Goal: Task Accomplishment & Management: Use online tool/utility

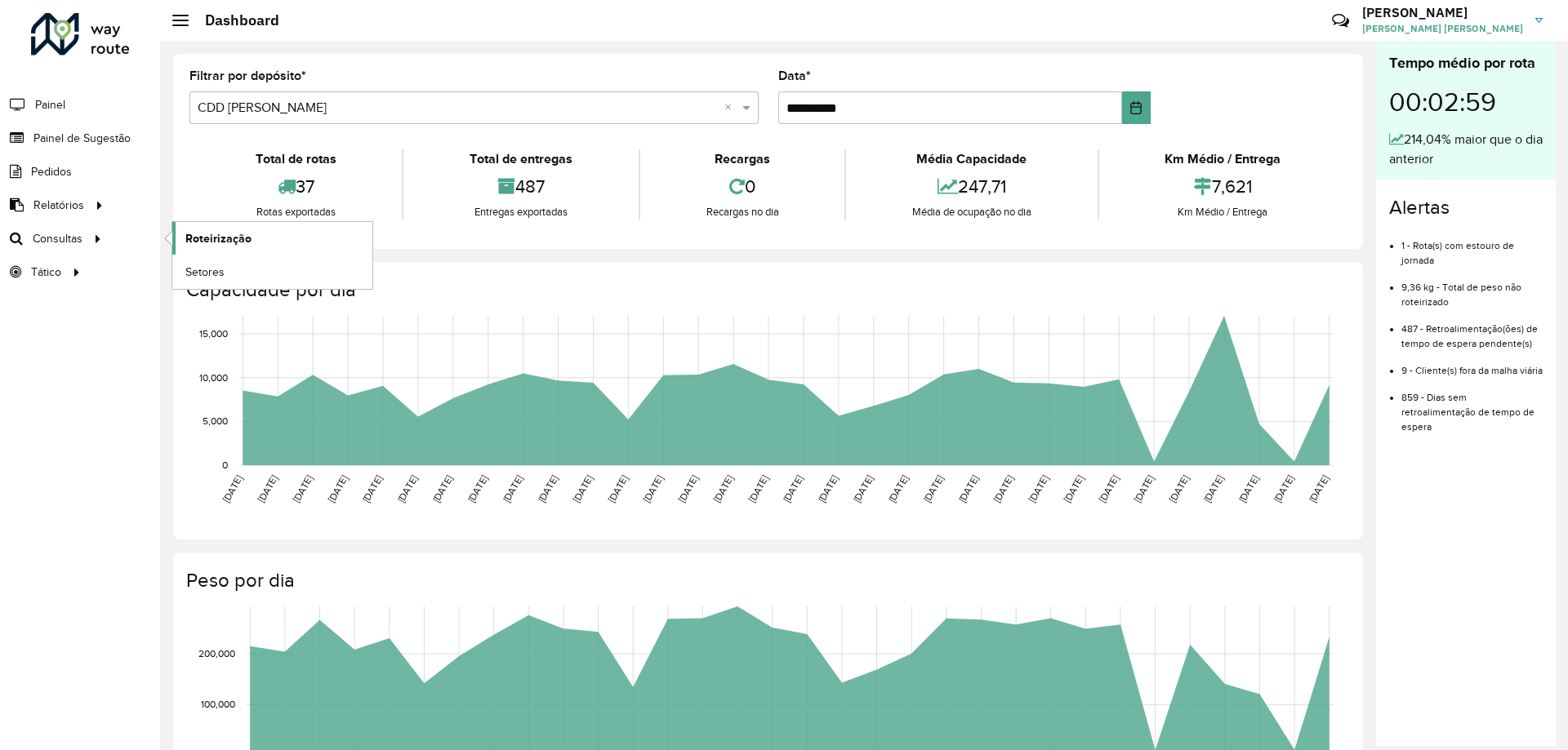
click at [187, 233] on span "Roteirização" at bounding box center [218, 239] width 66 height 17
click at [194, 237] on span "Roteirização" at bounding box center [218, 239] width 66 height 17
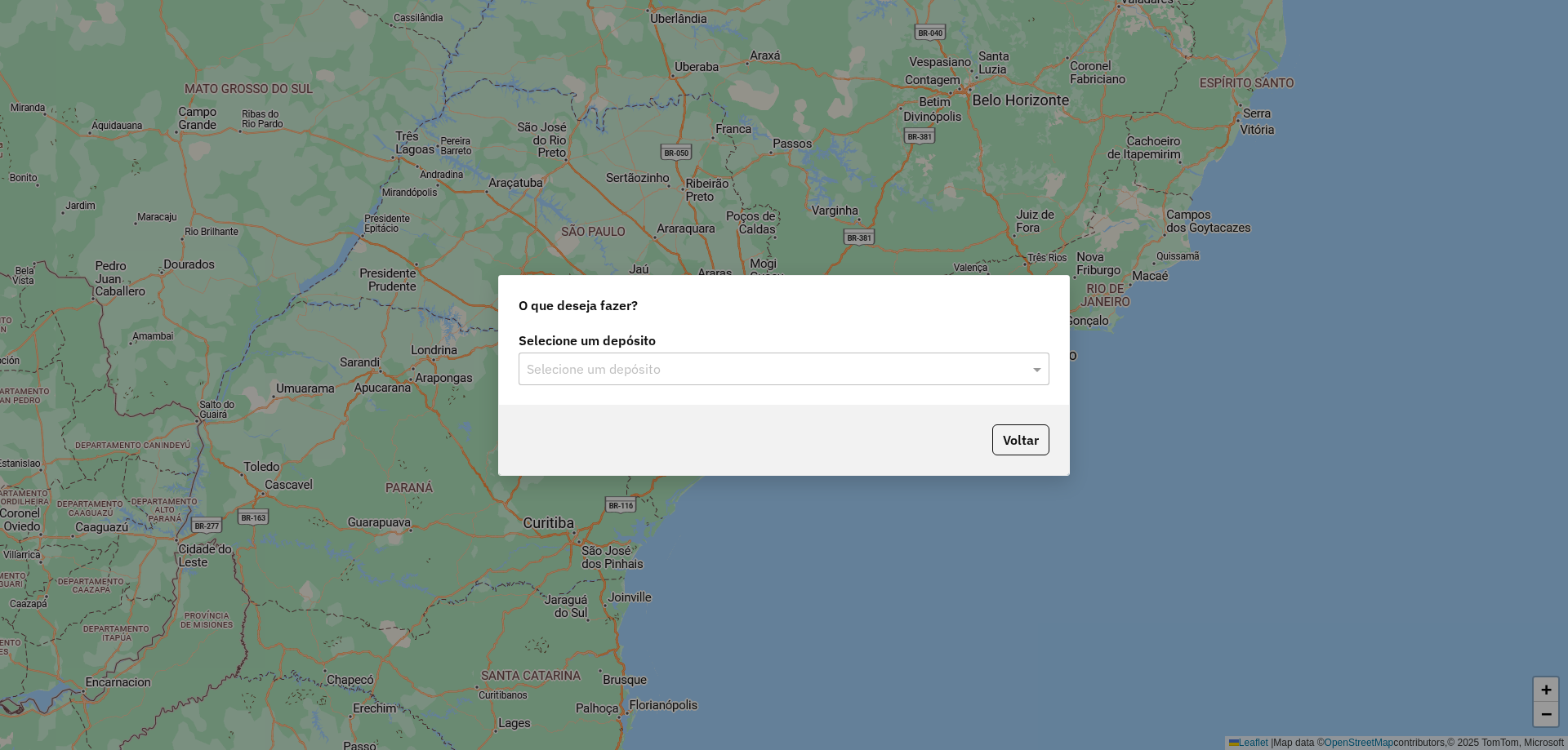
click at [561, 353] on div "Selecione um depósito" at bounding box center [783, 369] width 530 height 33
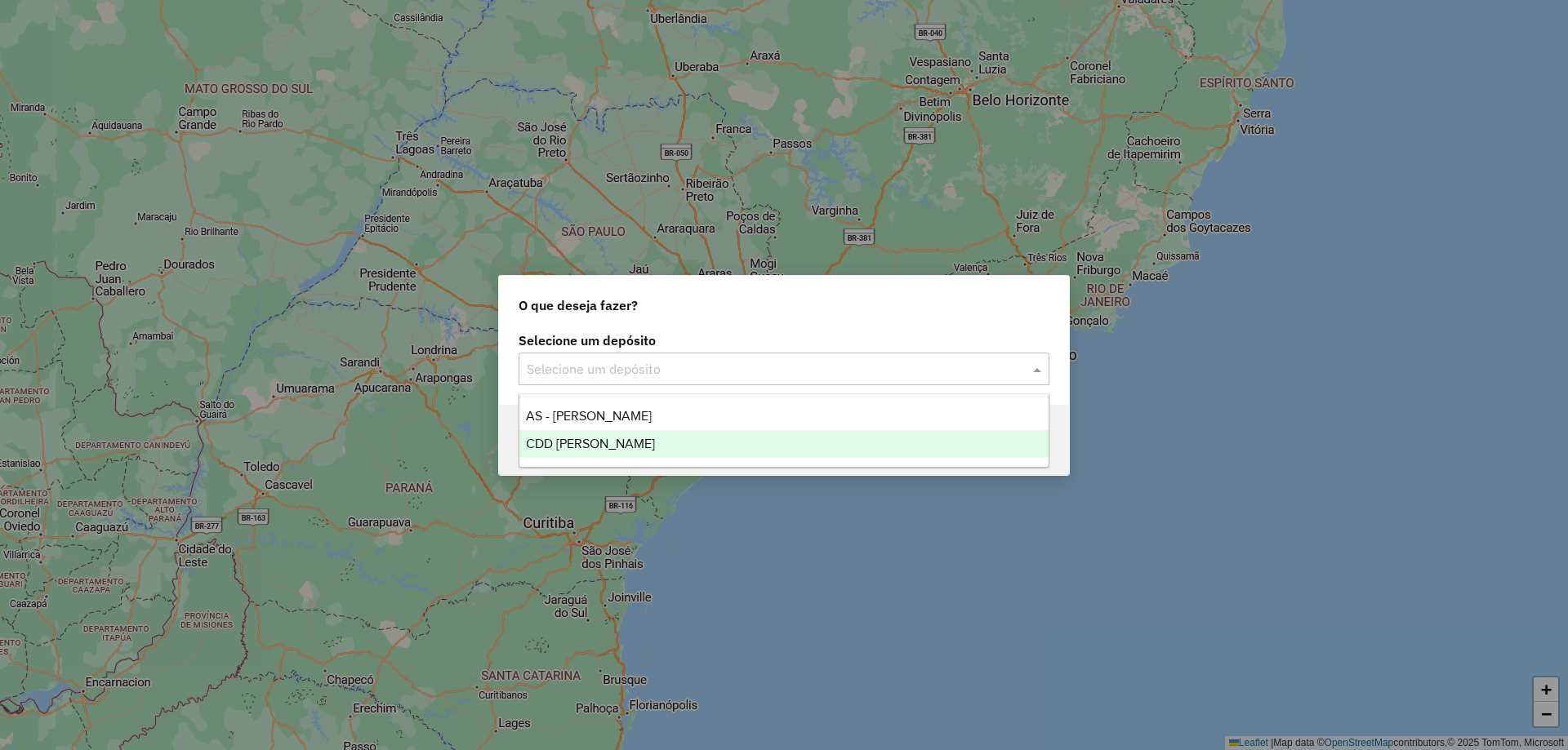
click at [577, 432] on div "CDD [PERSON_NAME]" at bounding box center [783, 444] width 529 height 28
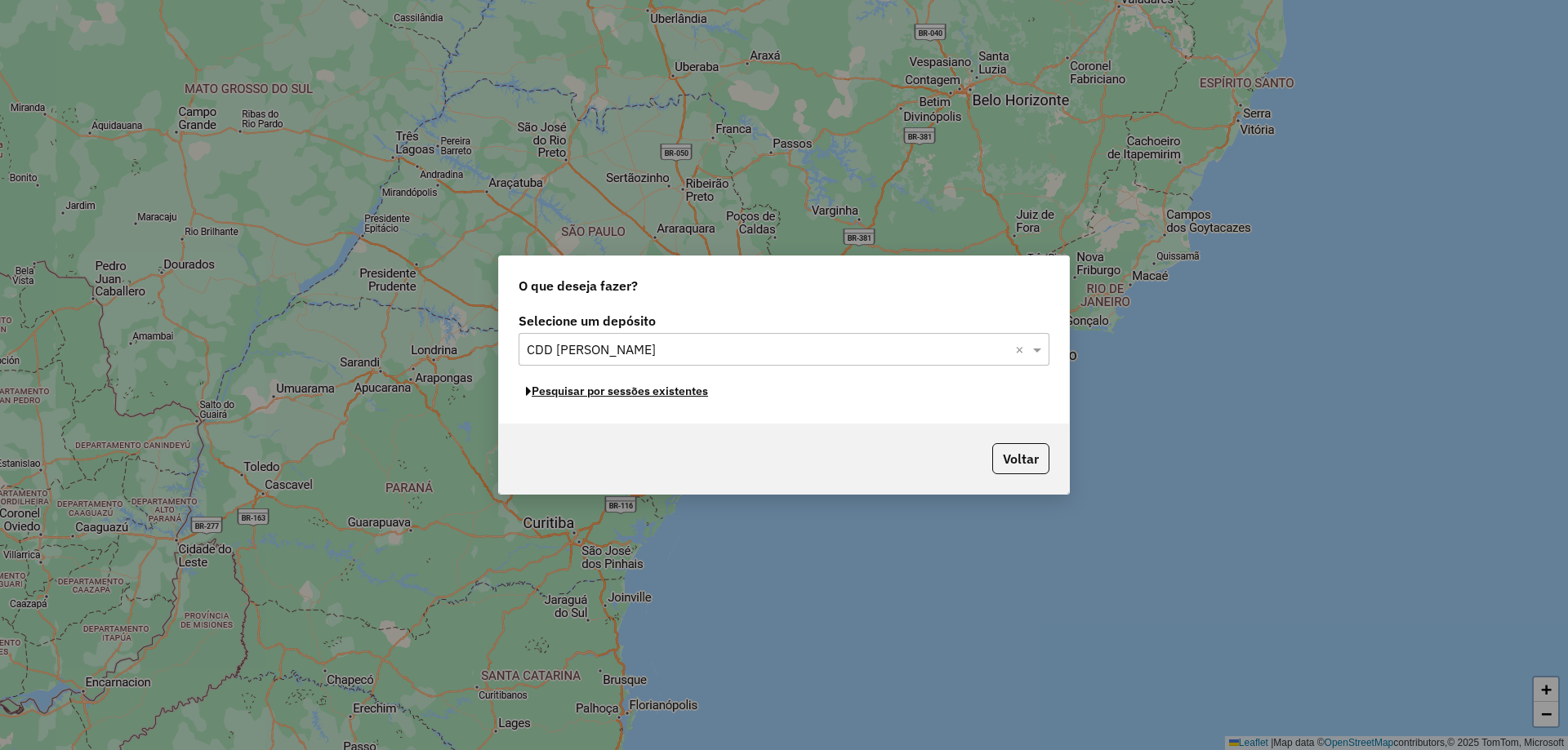
click at [629, 392] on button "Pesquisar por sessões existentes" at bounding box center [617, 391] width 197 height 25
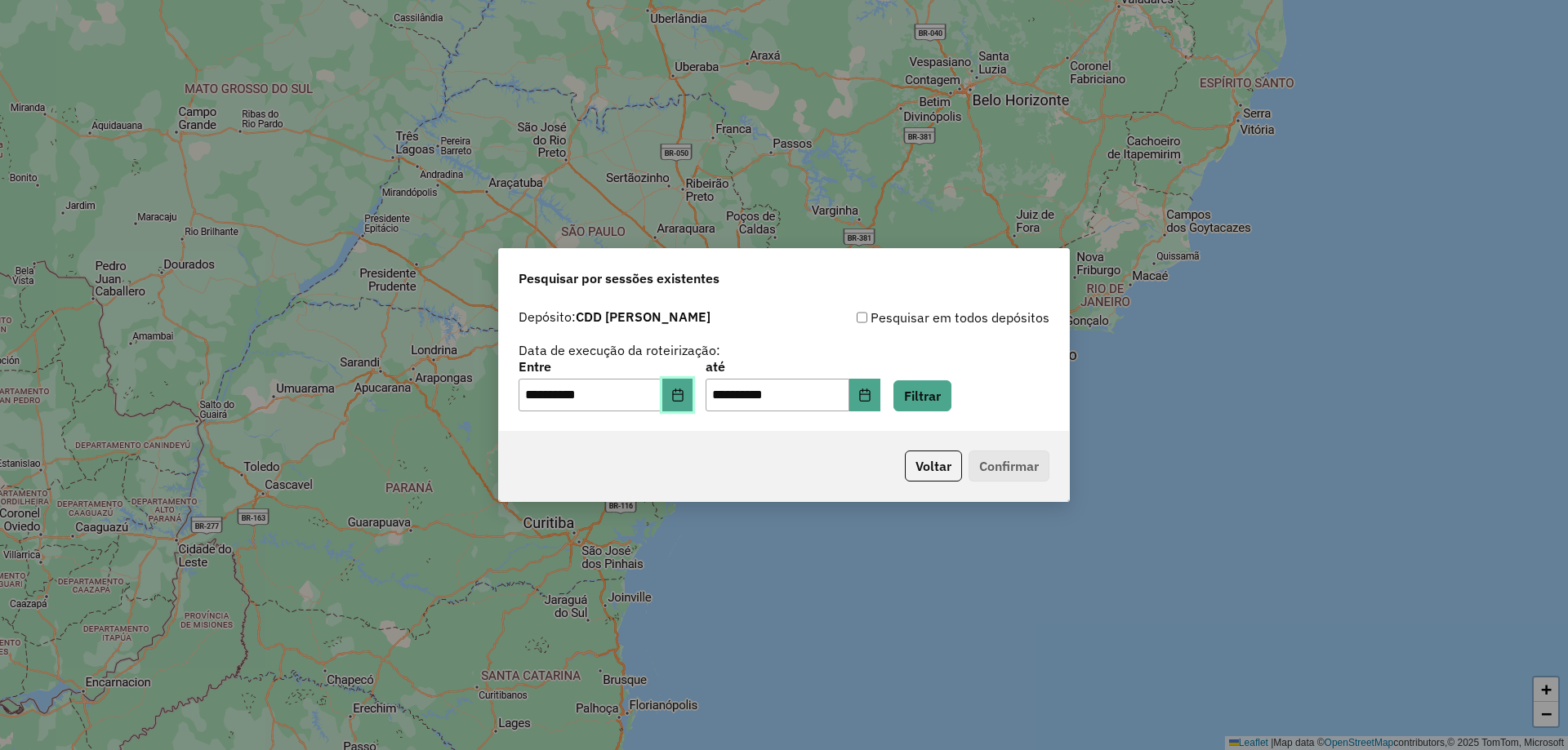
click at [683, 403] on button "Choose Date" at bounding box center [678, 395] width 31 height 33
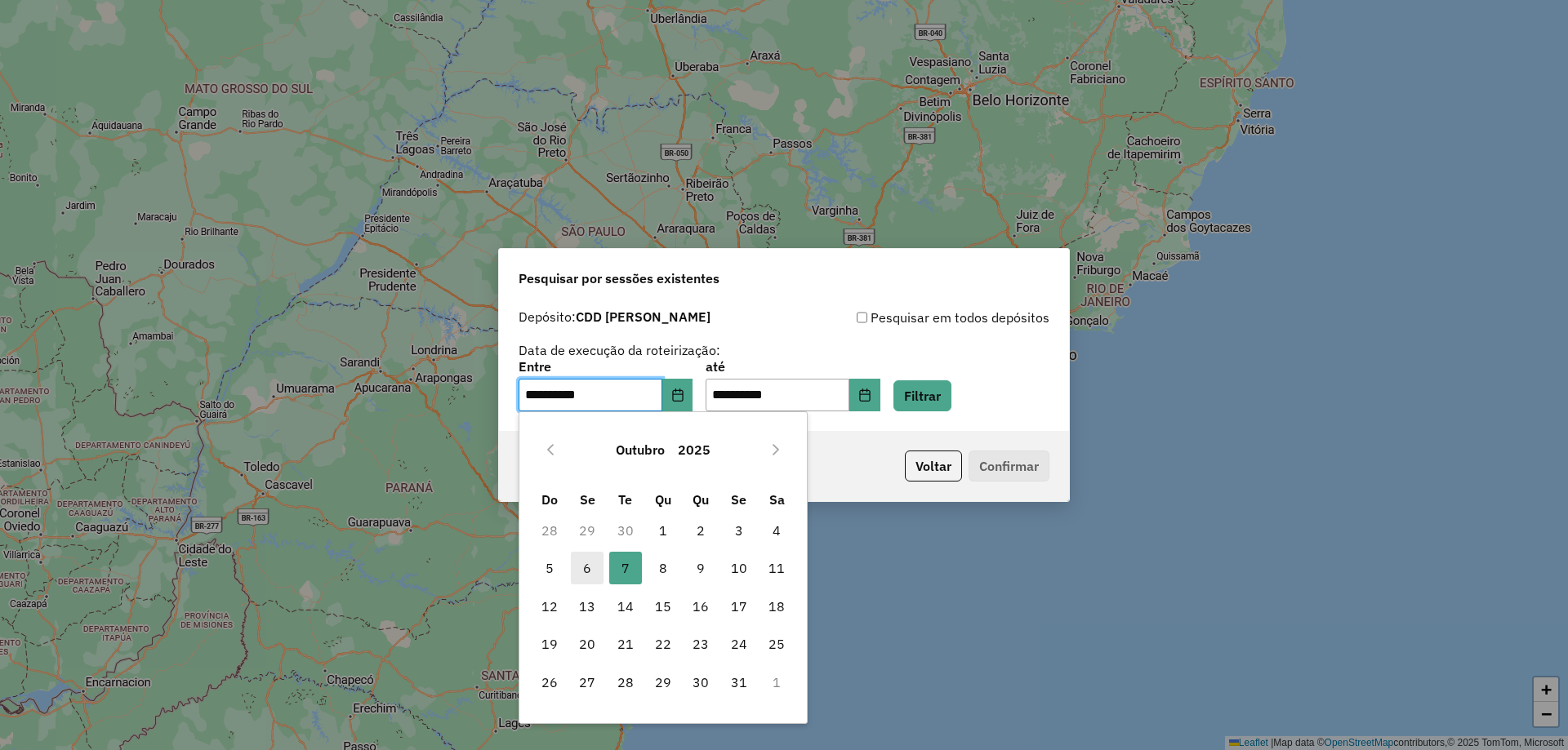
click at [595, 565] on span "6" at bounding box center [587, 568] width 33 height 33
type input "**********"
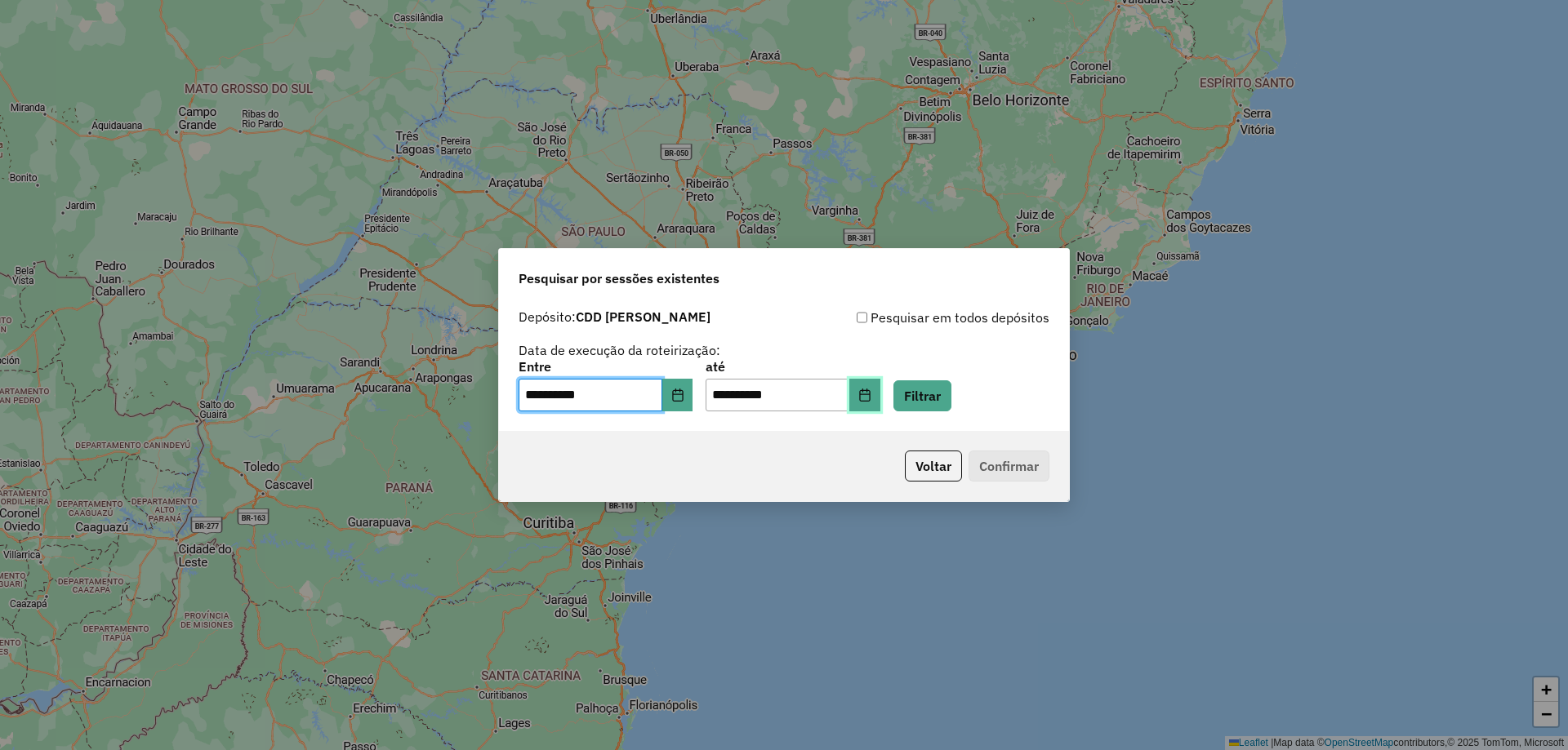
click at [880, 396] on button "Choose Date" at bounding box center [865, 395] width 31 height 33
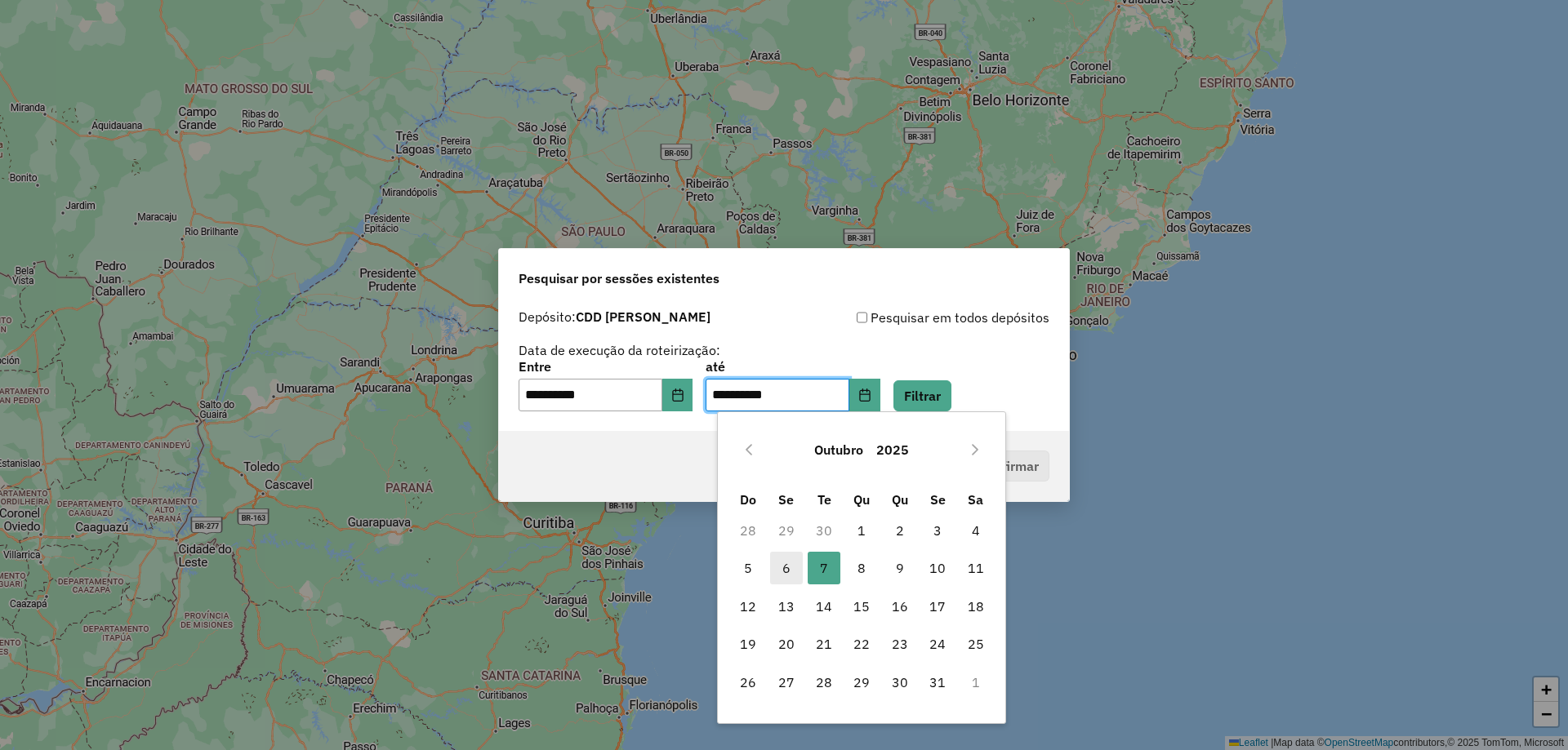
click at [789, 563] on span "6" at bounding box center [787, 568] width 33 height 33
type input "**********"
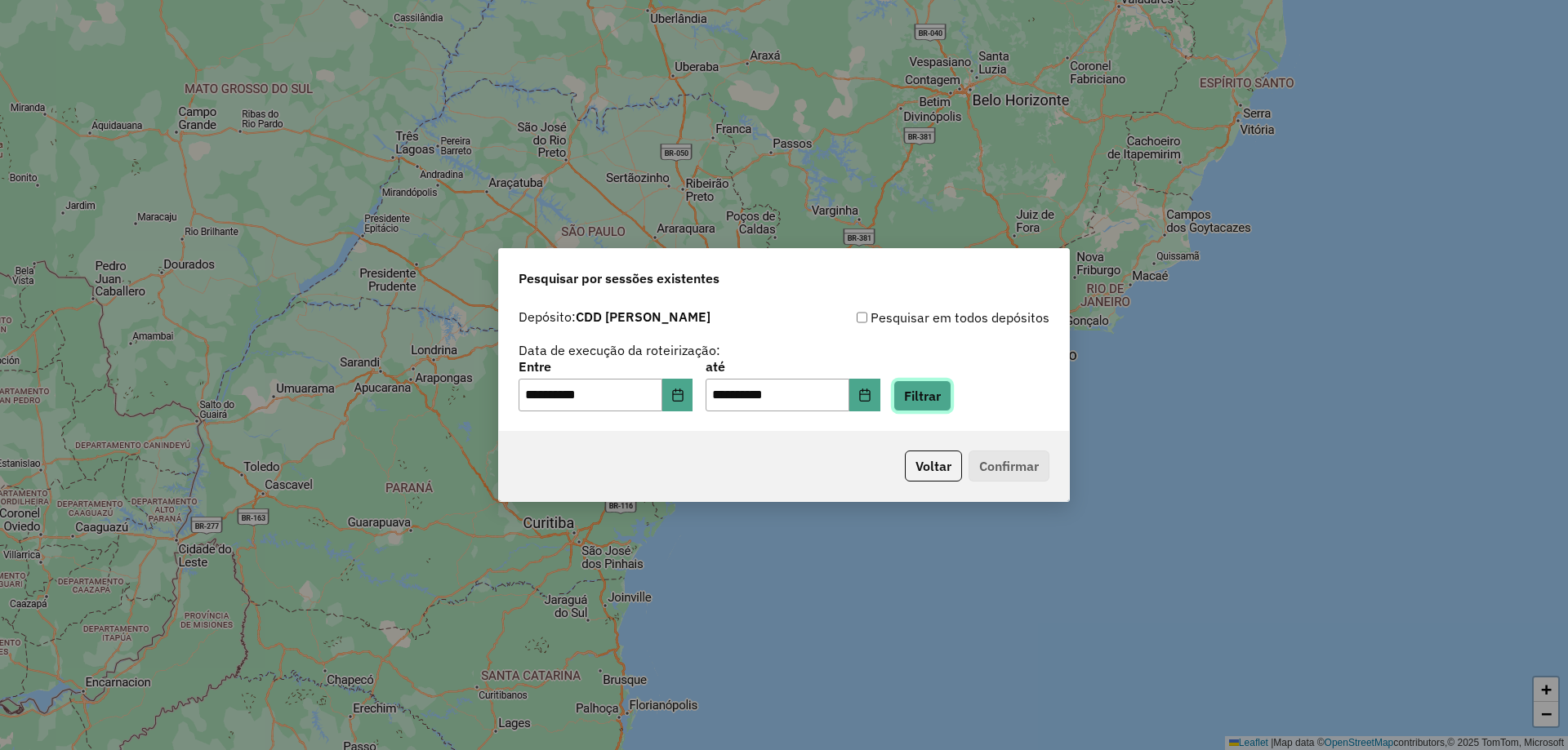
click at [930, 400] on button "Filtrar" at bounding box center [922, 396] width 58 height 31
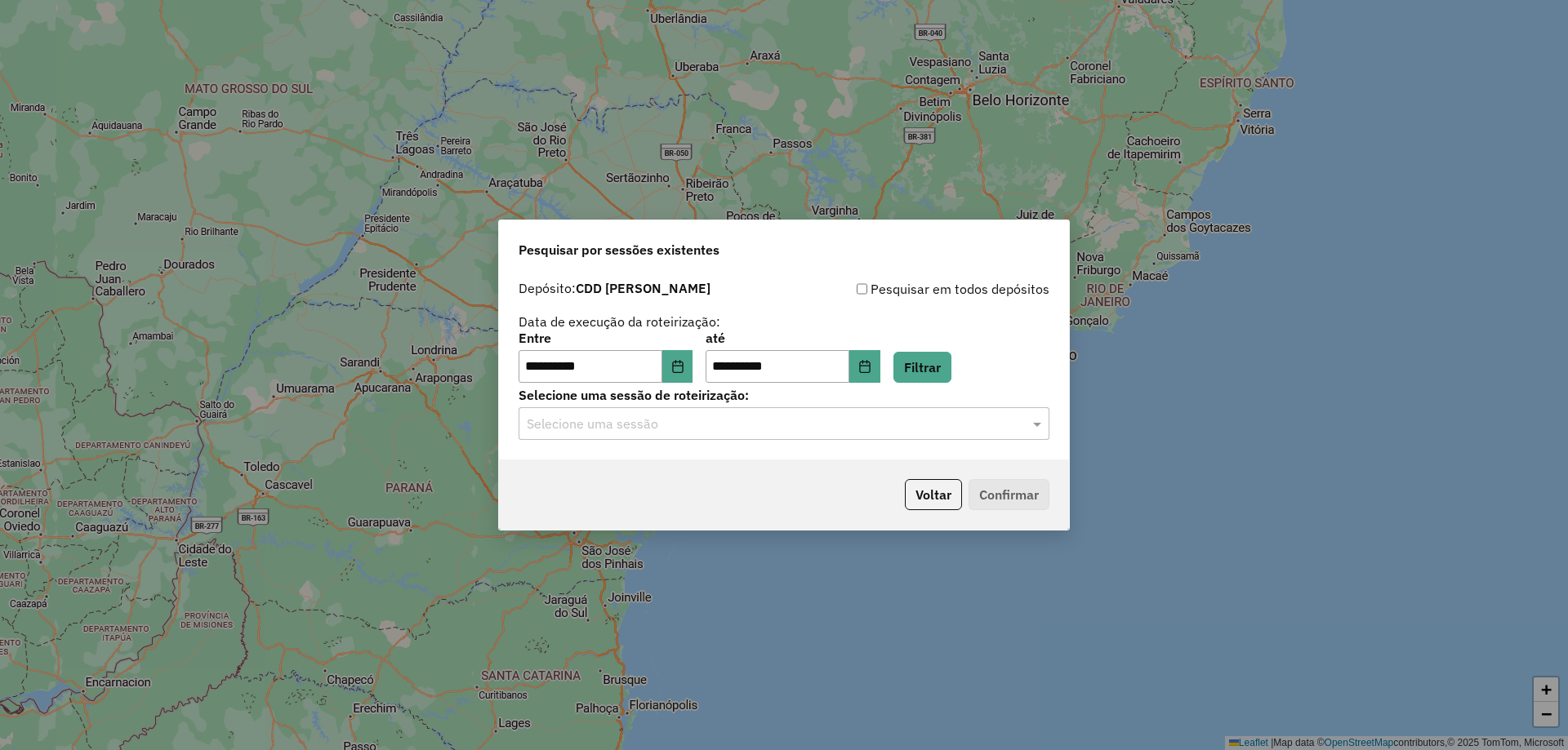
click at [841, 422] on input "text" at bounding box center [768, 424] width 482 height 20
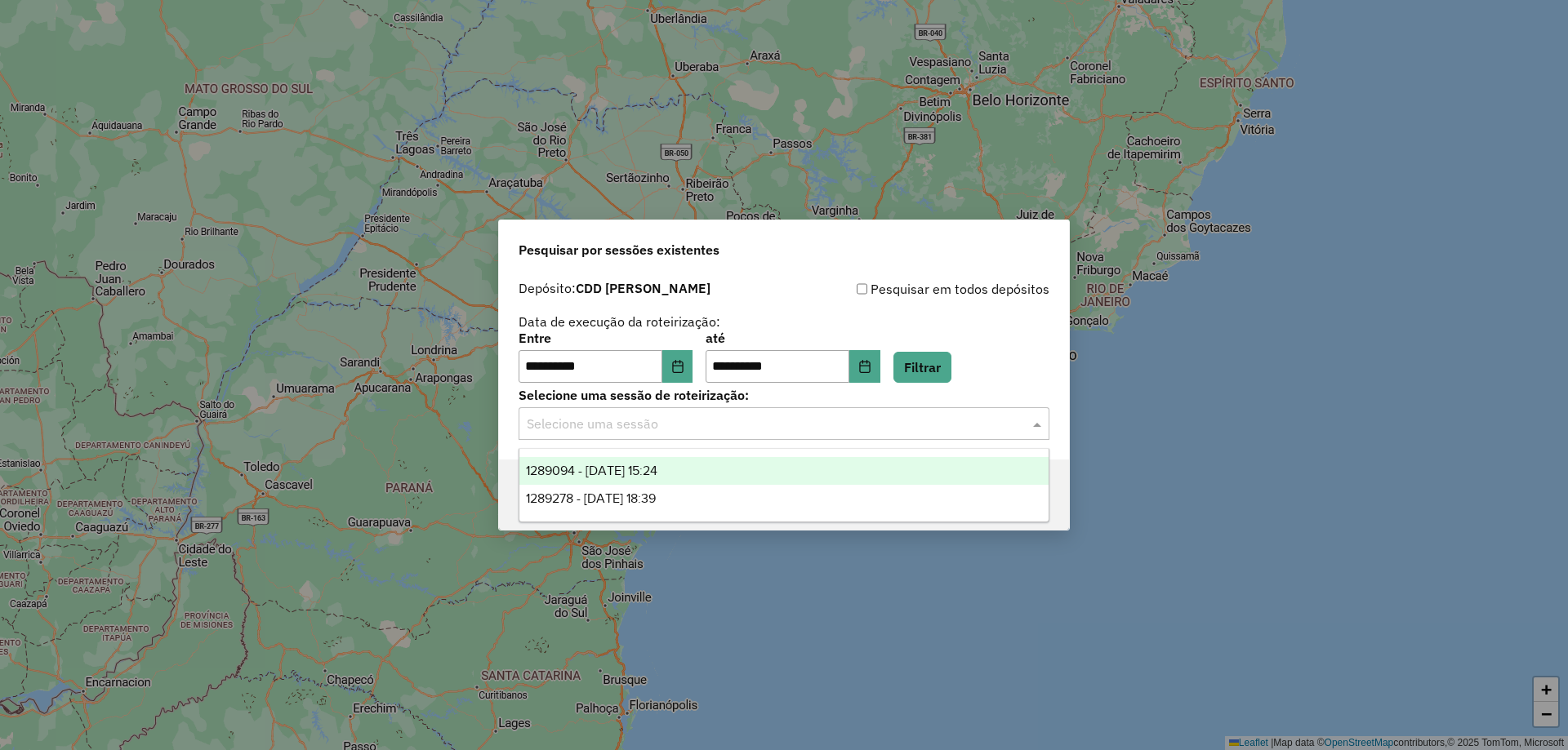
click at [714, 466] on div "1289094 - 06/10/2025 15:24" at bounding box center [783, 471] width 529 height 28
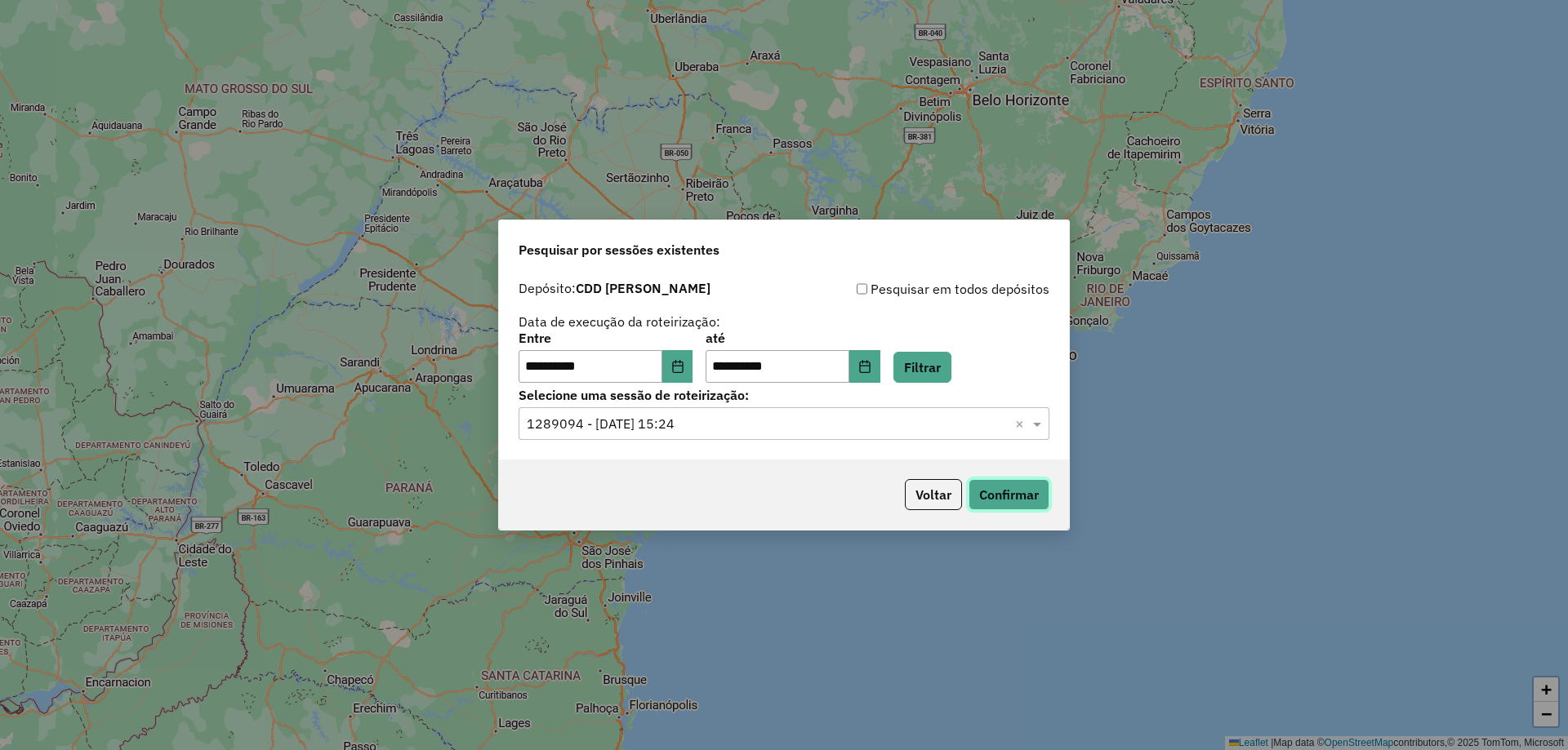
click at [1000, 483] on button "Confirmar" at bounding box center [1009, 495] width 81 height 31
click at [720, 430] on input "text" at bounding box center [768, 424] width 482 height 20
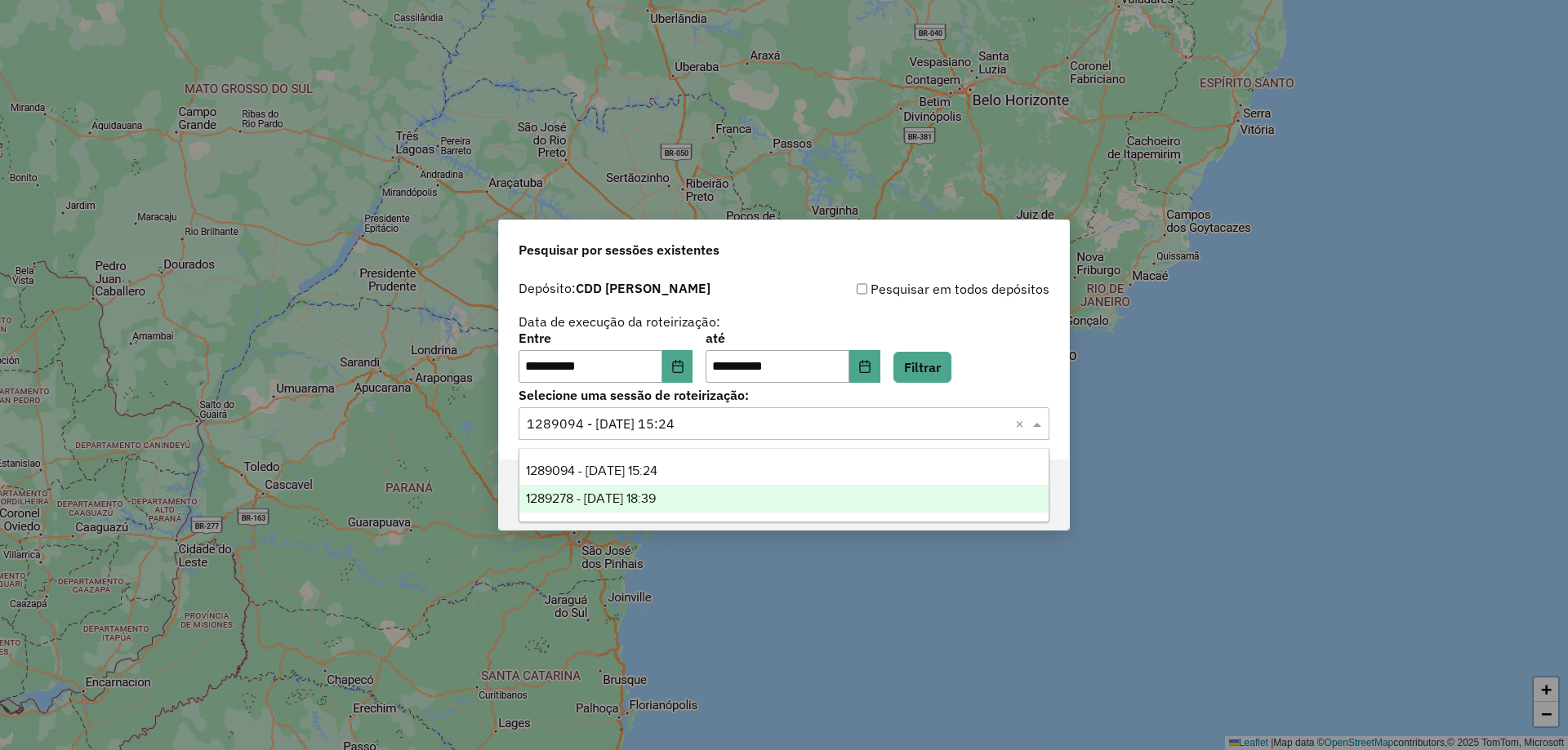
click at [655, 501] on span "1289278 - 06/10/2025 18:39" at bounding box center [591, 498] width 130 height 14
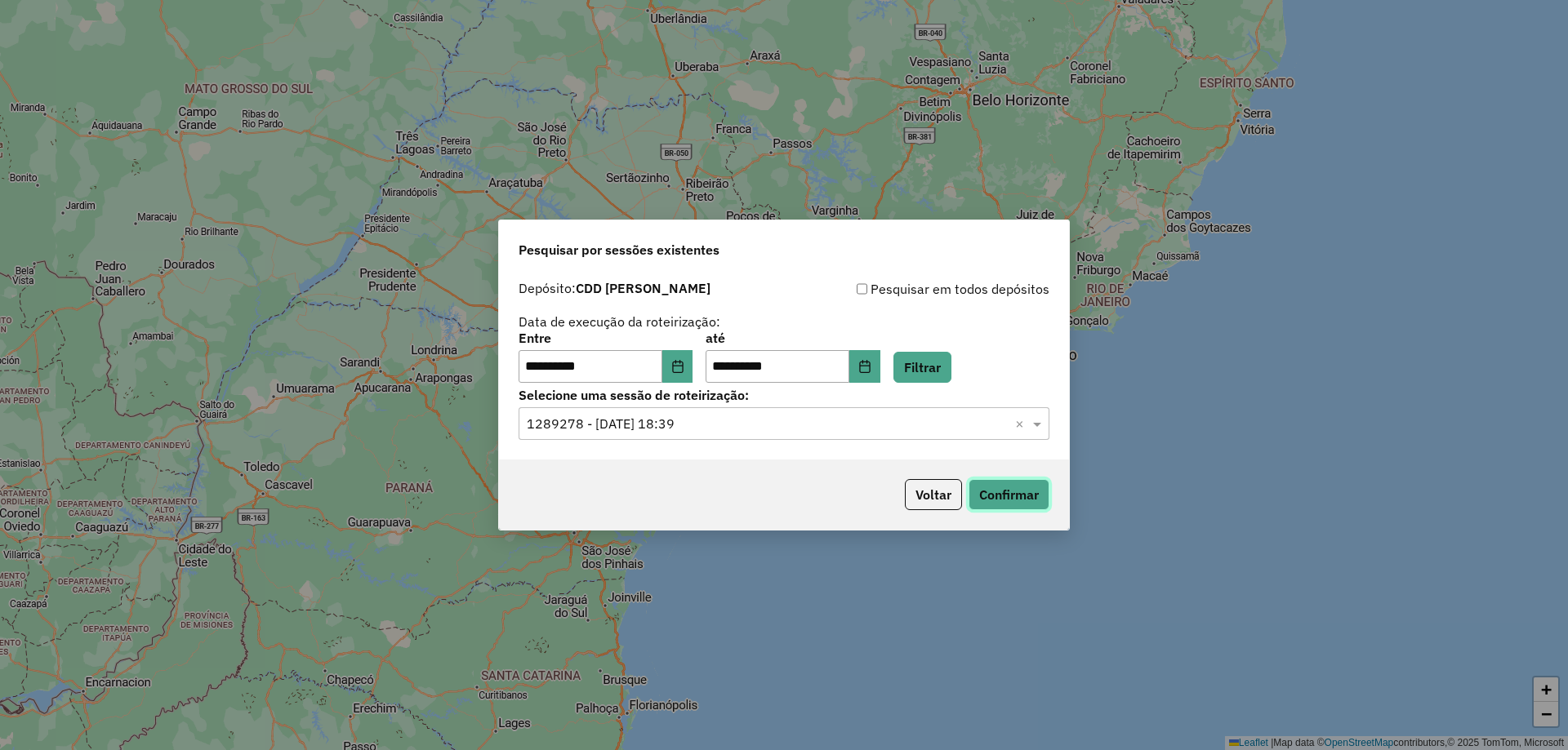
click at [1000, 504] on button "Confirmar" at bounding box center [1009, 495] width 81 height 31
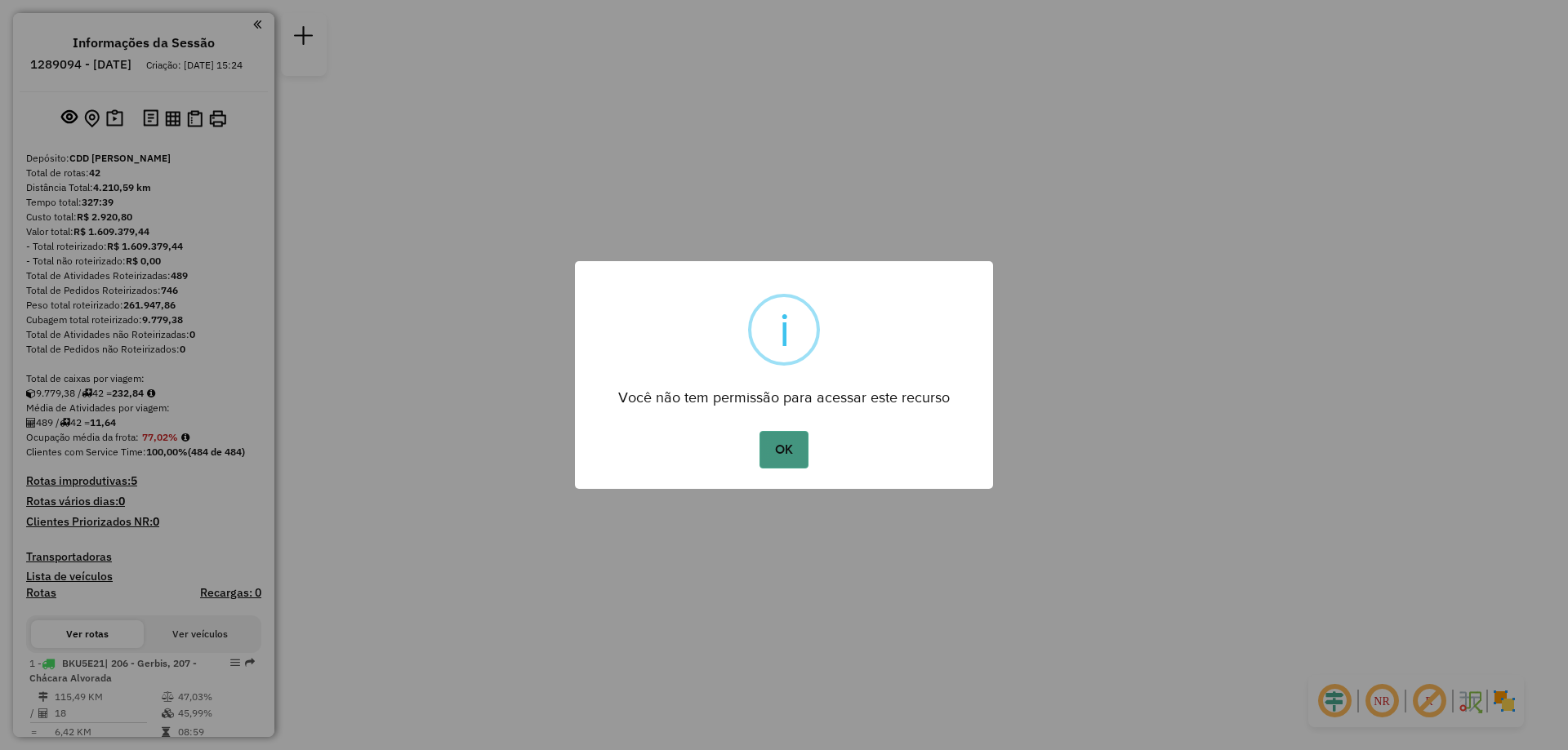
click at [771, 443] on button "OK" at bounding box center [783, 450] width 48 height 38
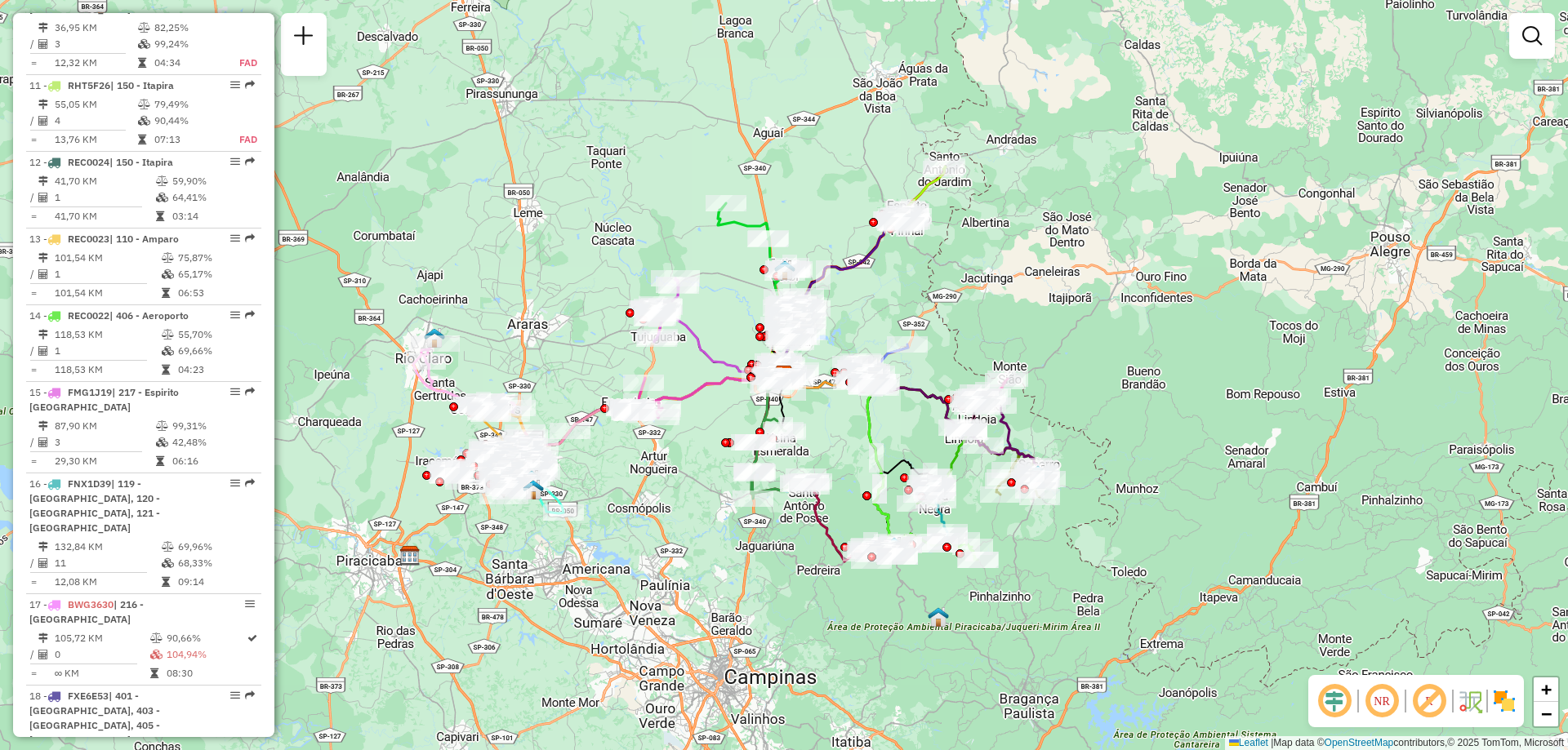
scroll to position [1796, 0]
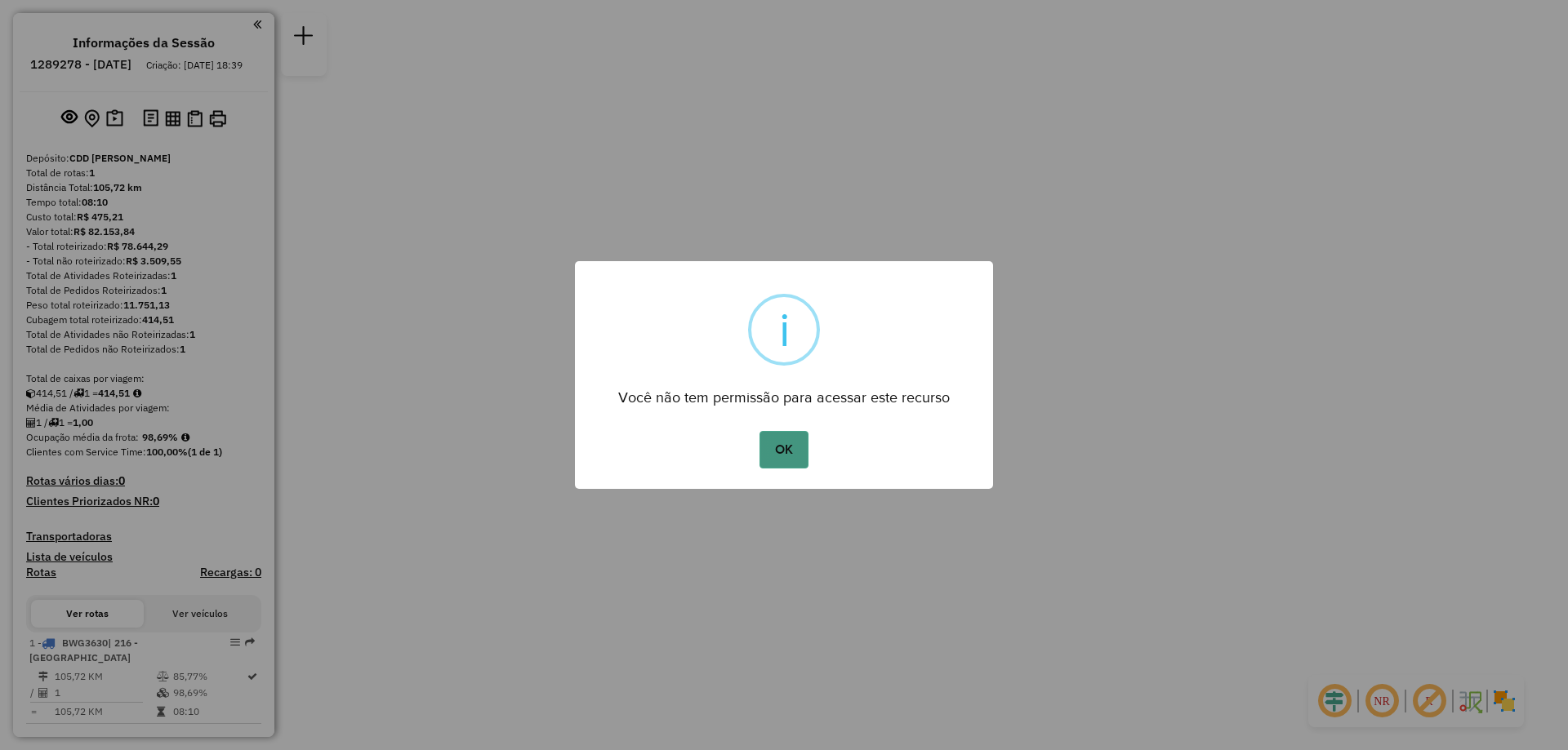
click at [793, 452] on button "OK" at bounding box center [783, 450] width 48 height 38
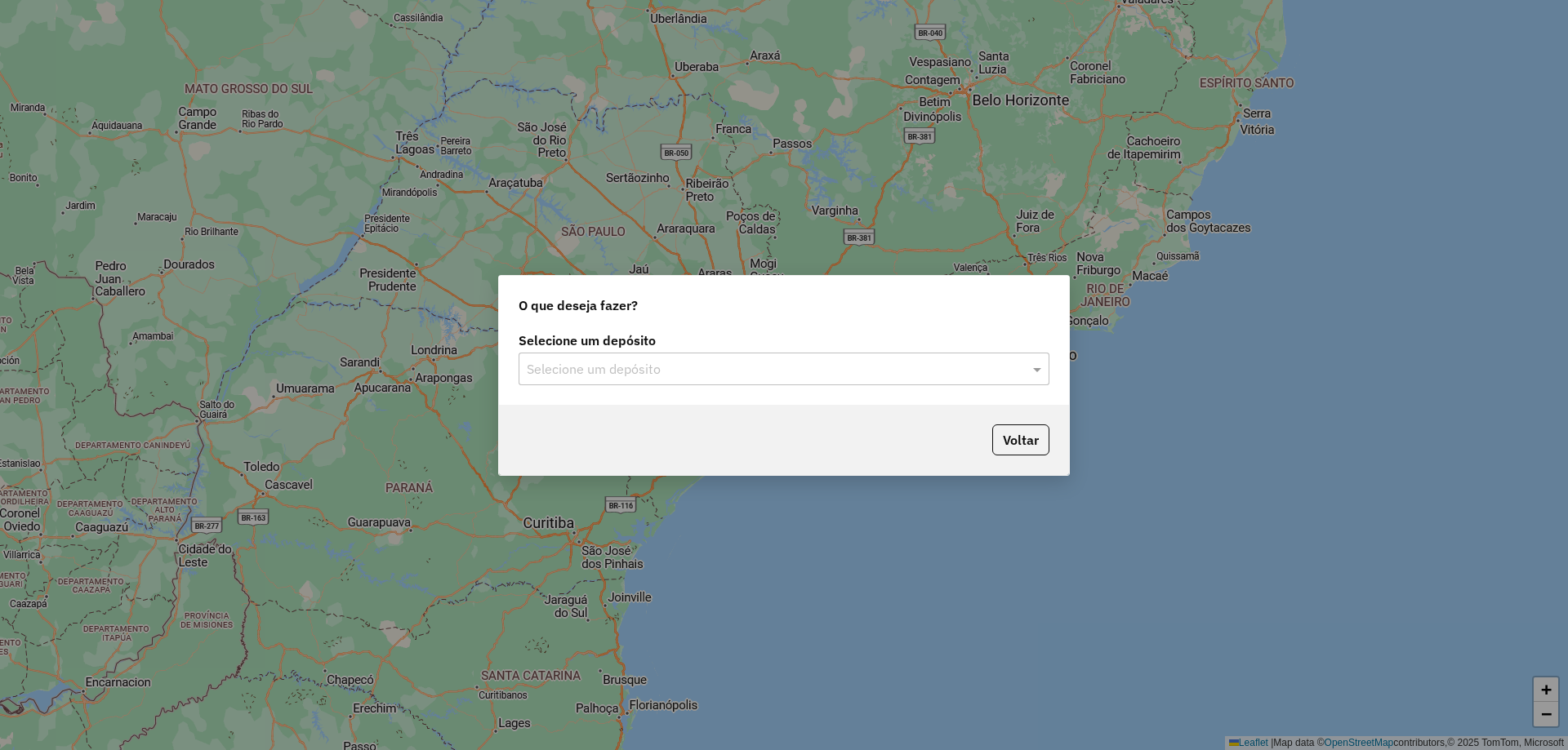
click at [649, 384] on div "Selecione um depósito" at bounding box center [783, 369] width 530 height 33
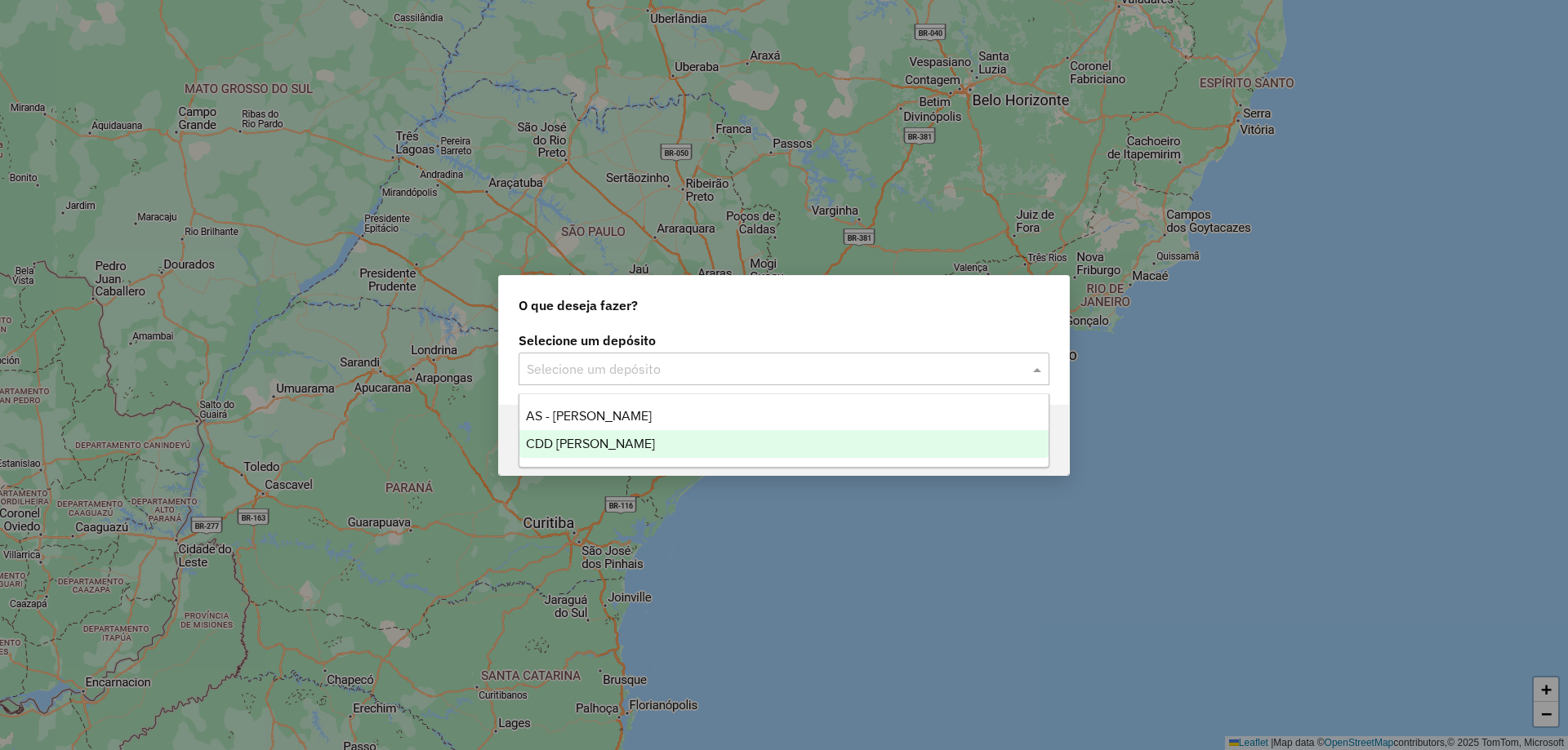
click at [563, 439] on span "CDD [PERSON_NAME]" at bounding box center [591, 443] width 129 height 14
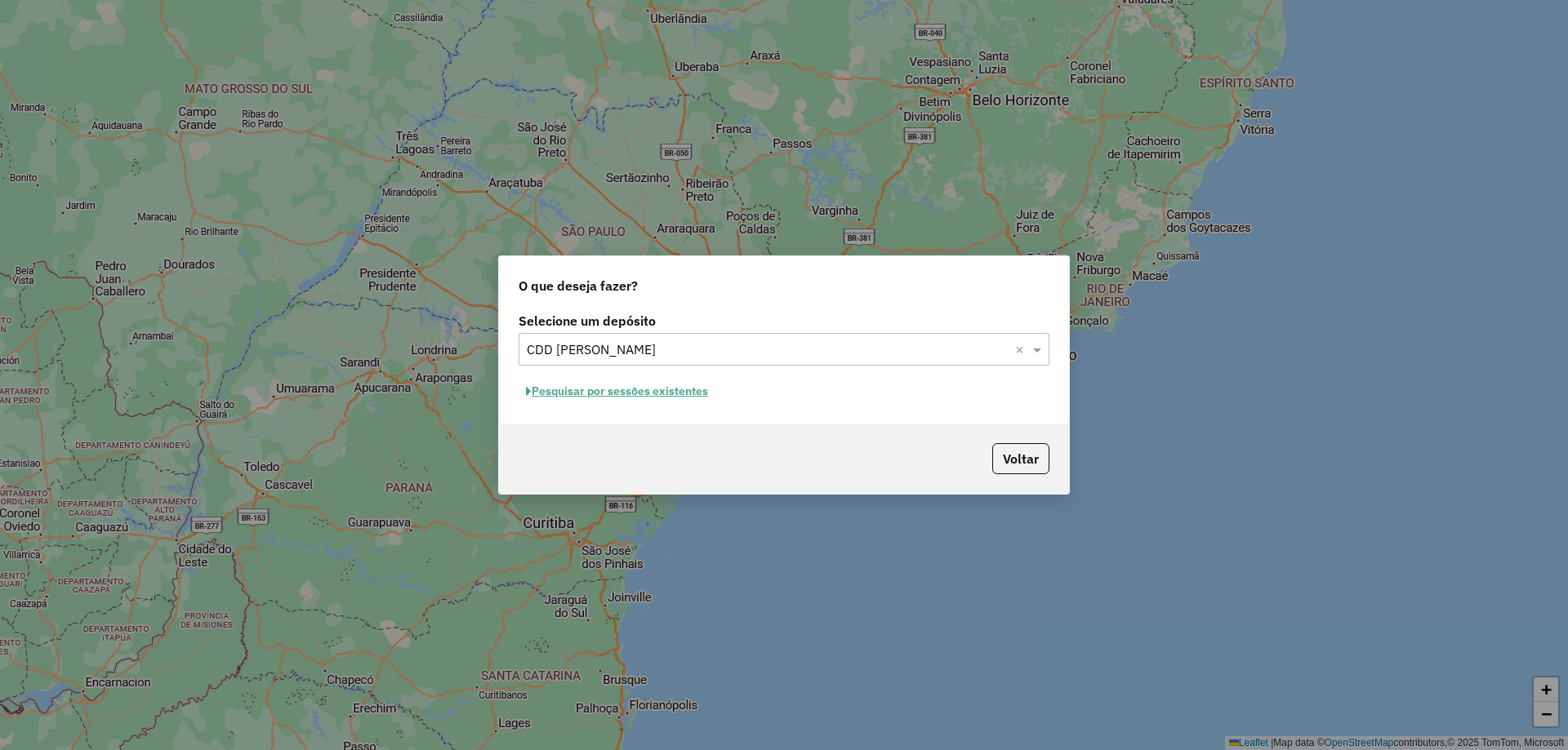
click at [668, 401] on button "Pesquisar por sessões existentes" at bounding box center [617, 391] width 197 height 25
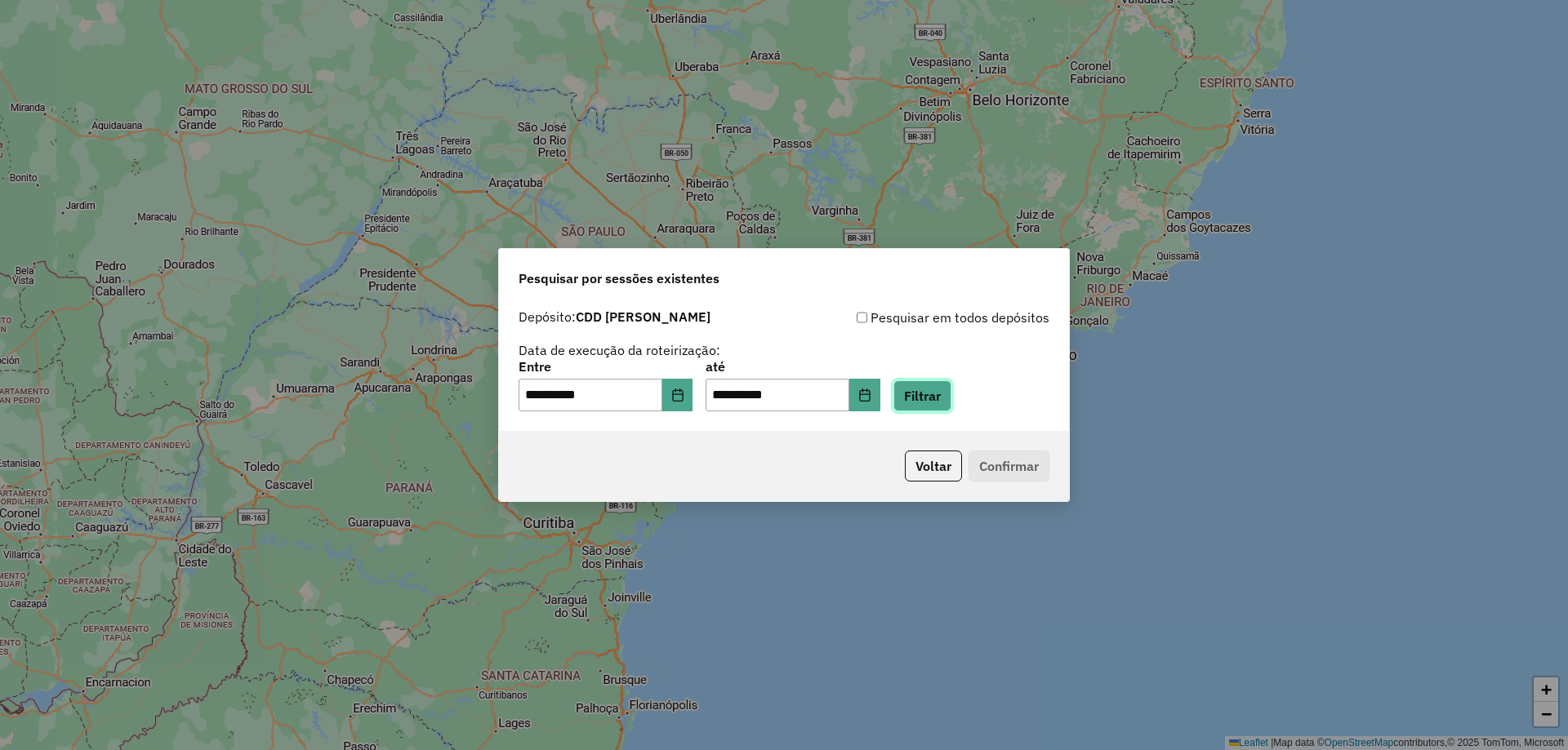
click at [943, 390] on button "Filtrar" at bounding box center [922, 396] width 58 height 31
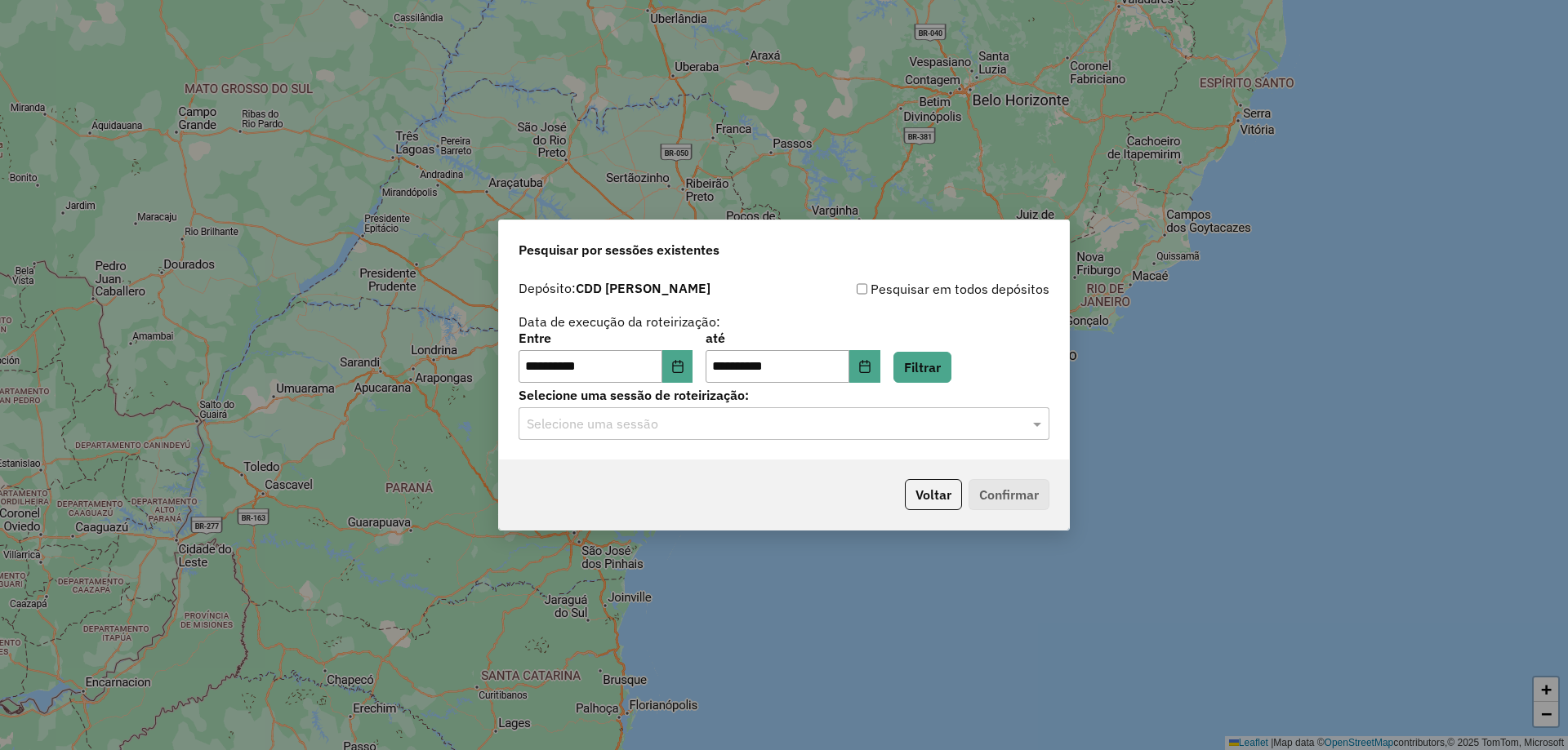
click at [876, 424] on input "text" at bounding box center [768, 424] width 482 height 20
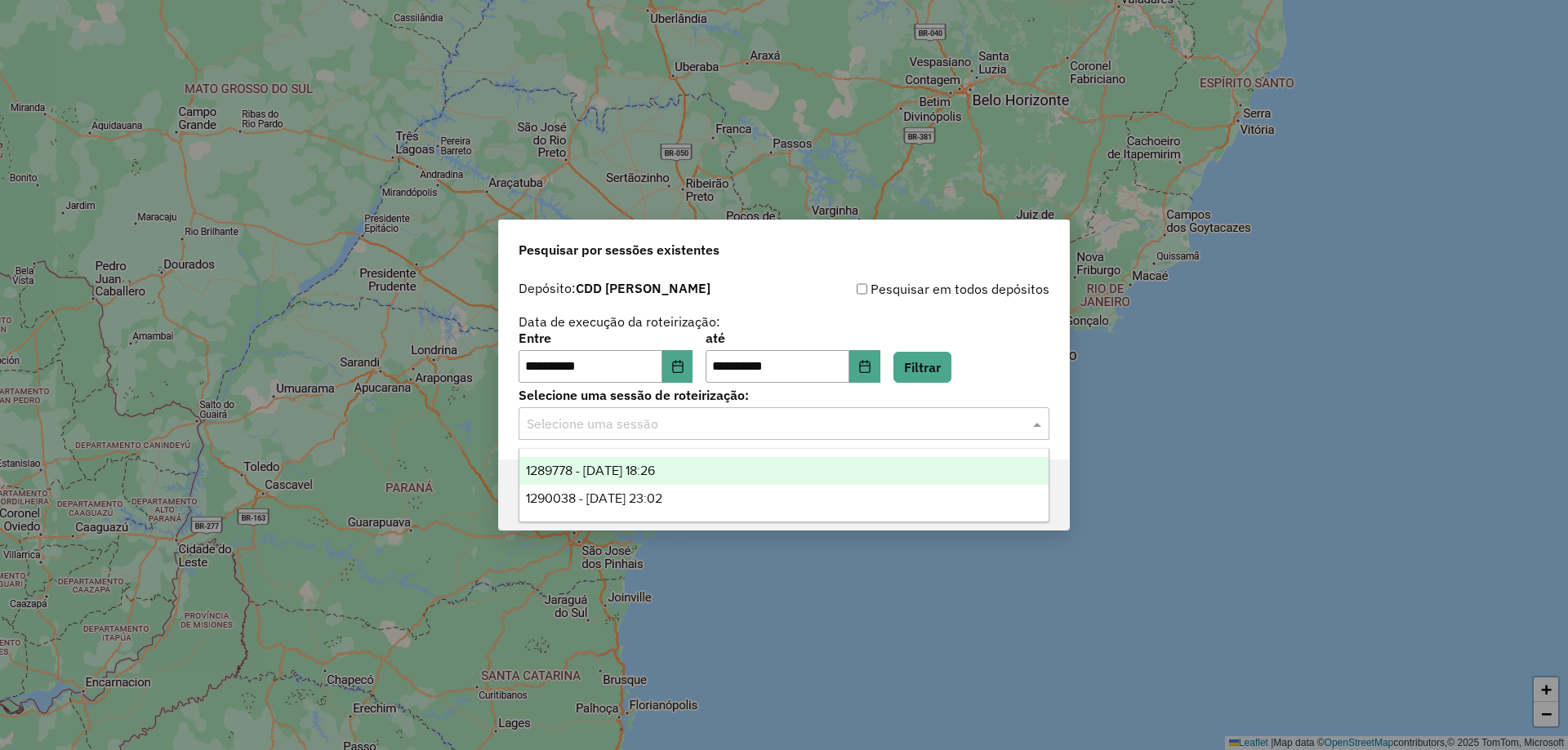
click at [716, 471] on div "1289778 - 07/10/2025 18:26" at bounding box center [783, 471] width 529 height 28
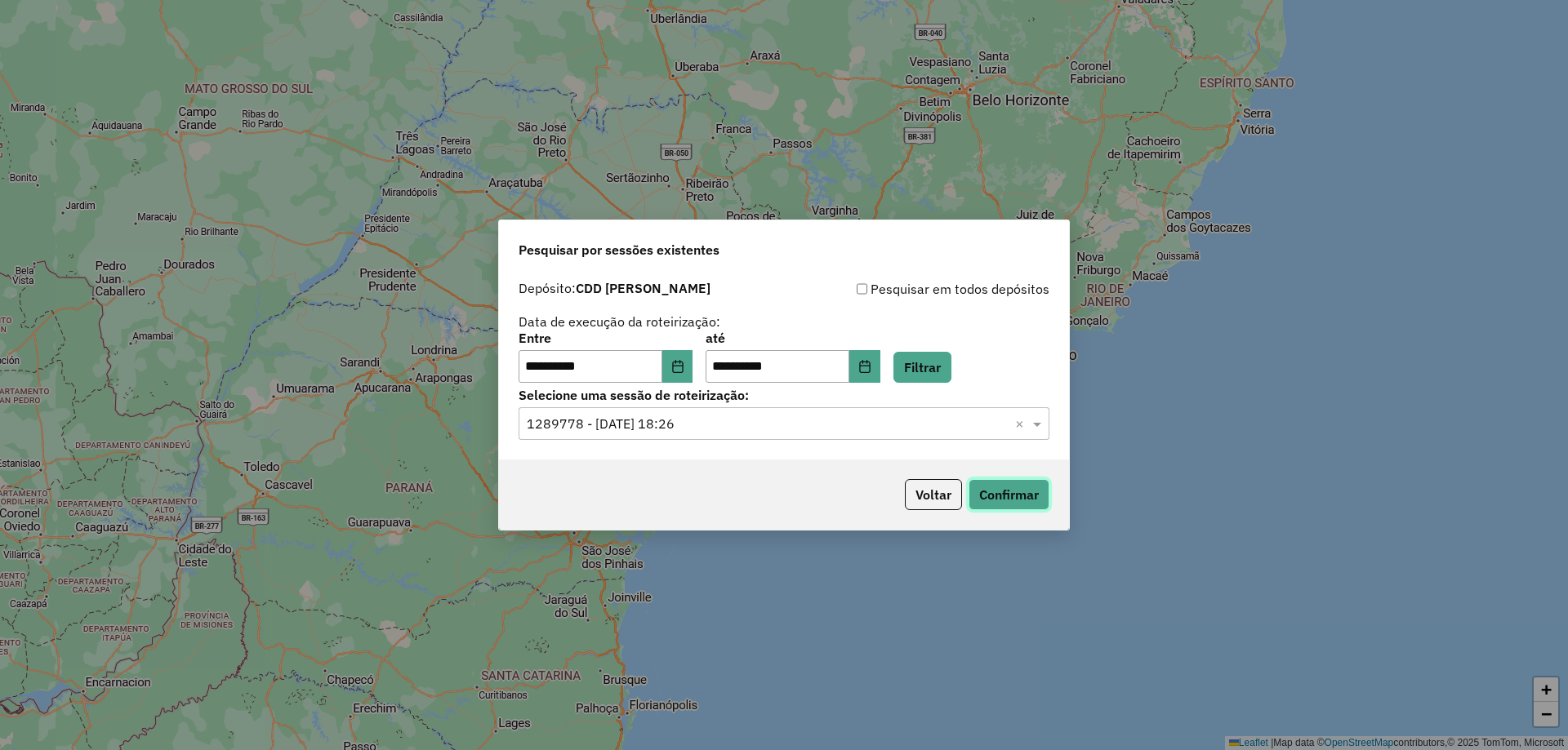
click at [1011, 504] on button "Confirmar" at bounding box center [1009, 495] width 81 height 31
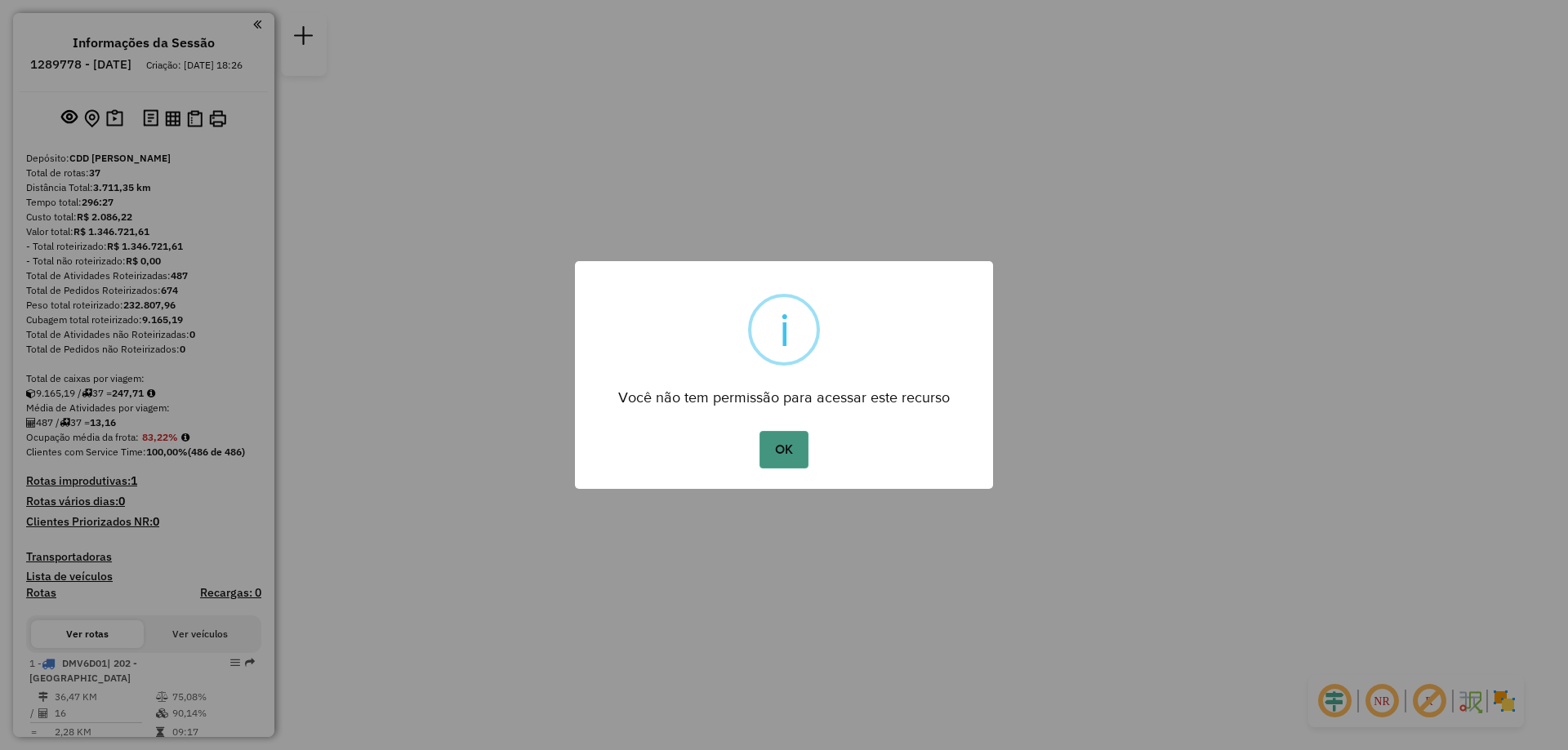
click at [786, 443] on button "OK" at bounding box center [783, 450] width 48 height 38
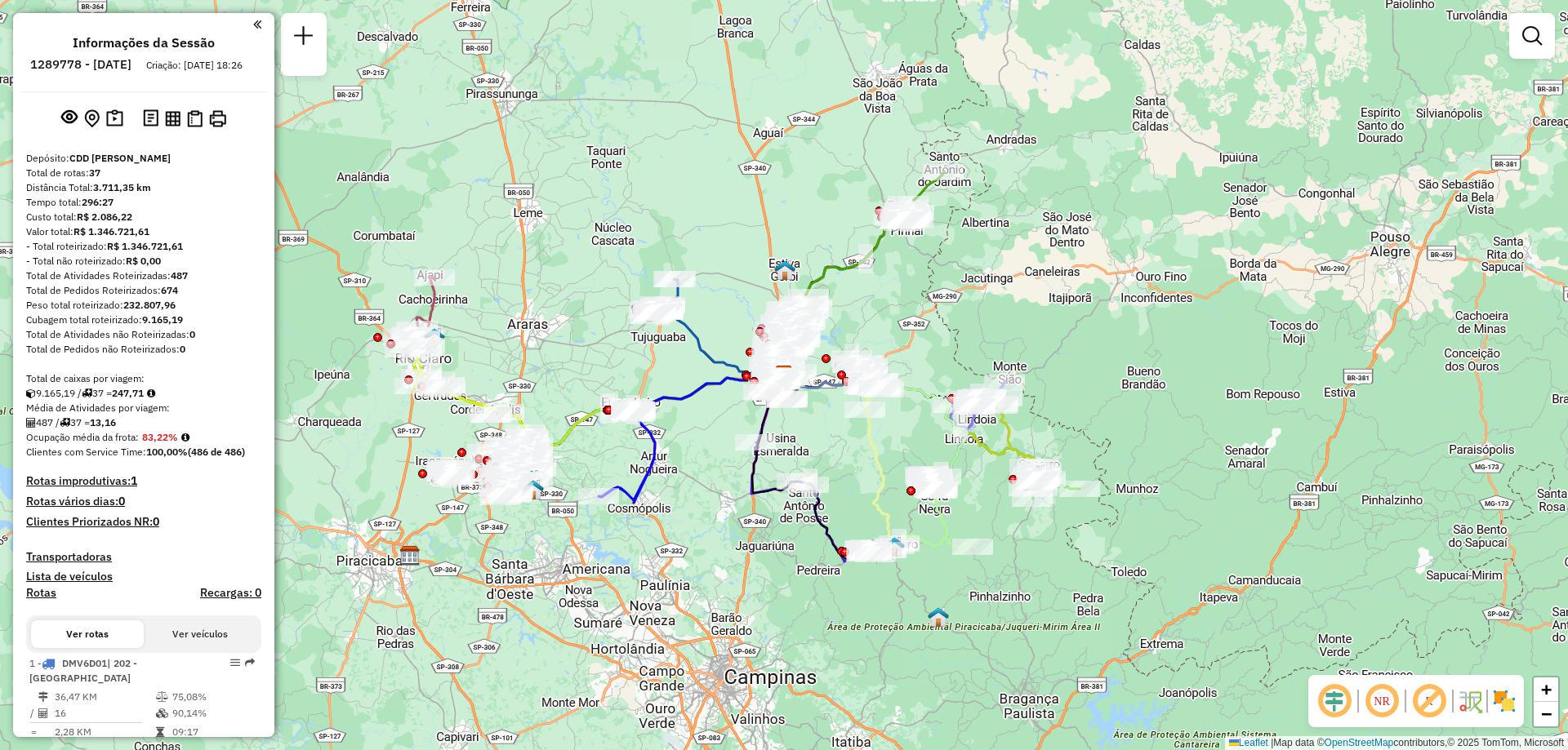
scroll to position [3360, 0]
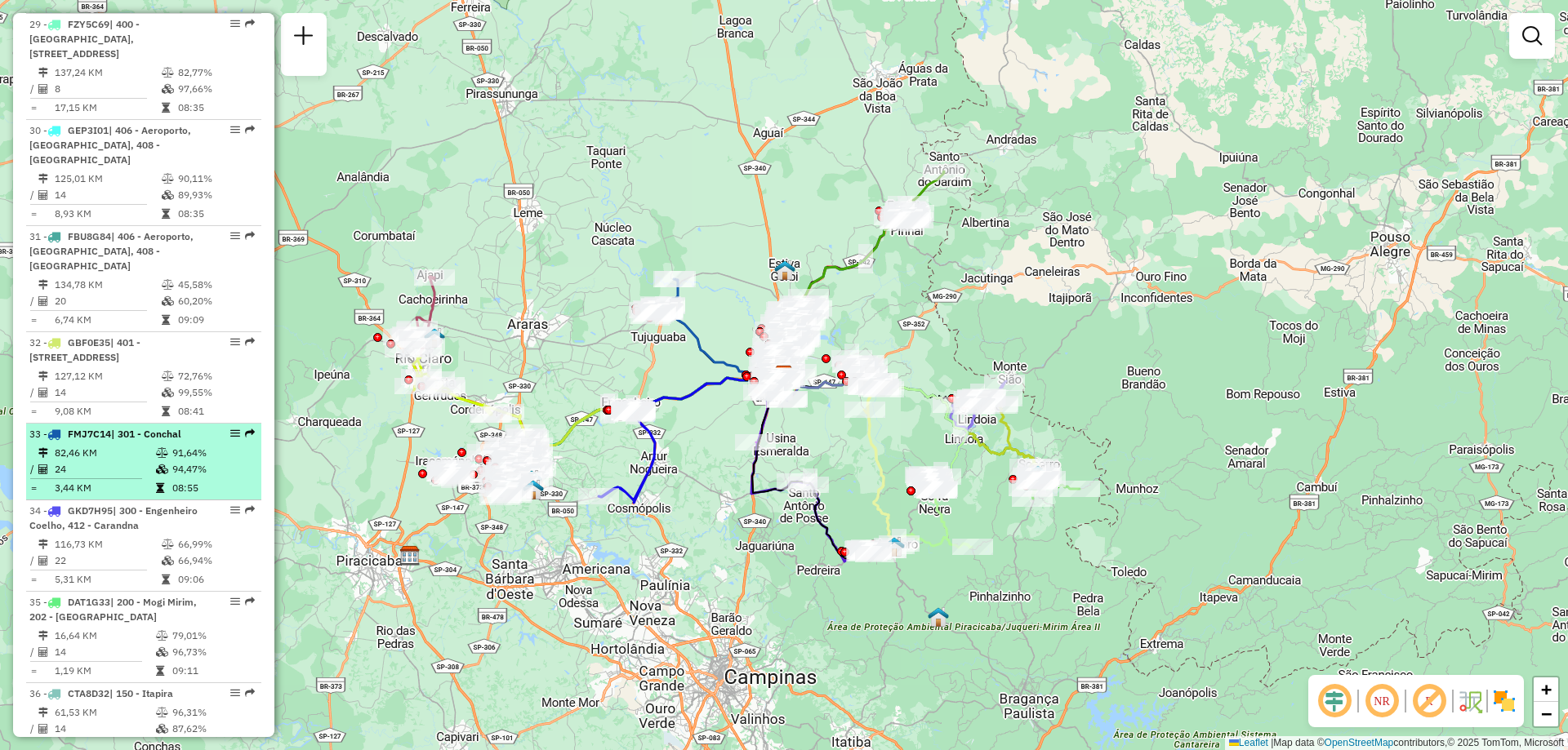
click at [207, 461] on td "94,47%" at bounding box center [213, 469] width 83 height 16
select select "**********"
